Goal: Task Accomplishment & Management: Manage account settings

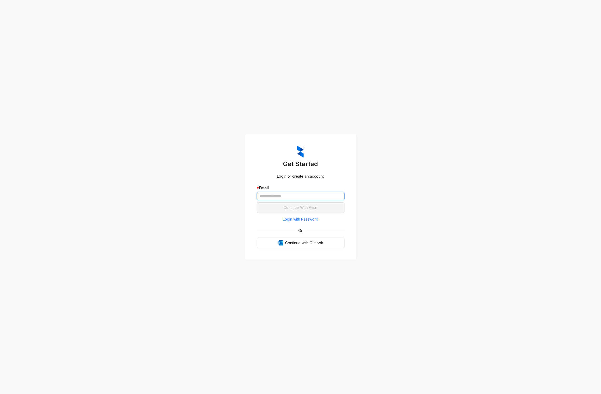
click at [282, 197] on input "text" at bounding box center [301, 196] width 88 height 8
drag, startPoint x: 417, startPoint y: 202, endPoint x: 403, endPoint y: 207, distance: 15.2
click at [417, 203] on div "Get Started Login or create an account * Email Continue With Email Login with P…" at bounding box center [300, 197] width 601 height 394
click at [316, 218] on span "Login with Password" at bounding box center [301, 219] width 36 height 6
click at [269, 371] on button "End recording" at bounding box center [266, 369] width 9 height 9
